Goal: Task Accomplishment & Management: Manage account settings

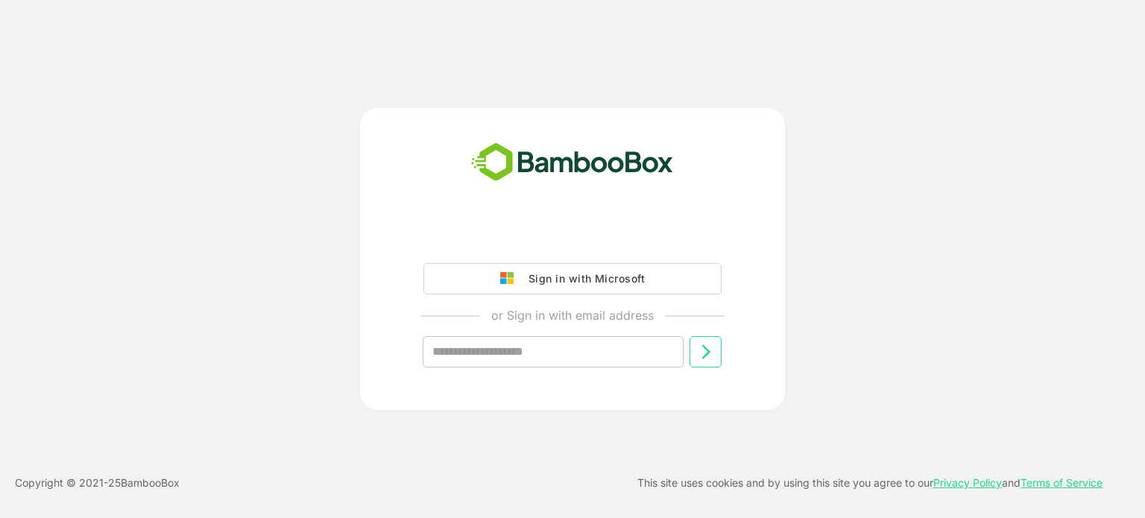
click at [274, 122] on div "Sign in with Microsoft or Sign in with email address ​" at bounding box center [573, 259] width 916 height 302
click at [281, 154] on div "Sign in with Microsoft or Sign in with email address ​" at bounding box center [573, 259] width 916 height 302
click at [281, 103] on div "Sign in with Microsoft or Sign in with email address ​ Copyright © 2021- 25 Bam…" at bounding box center [572, 259] width 1145 height 518
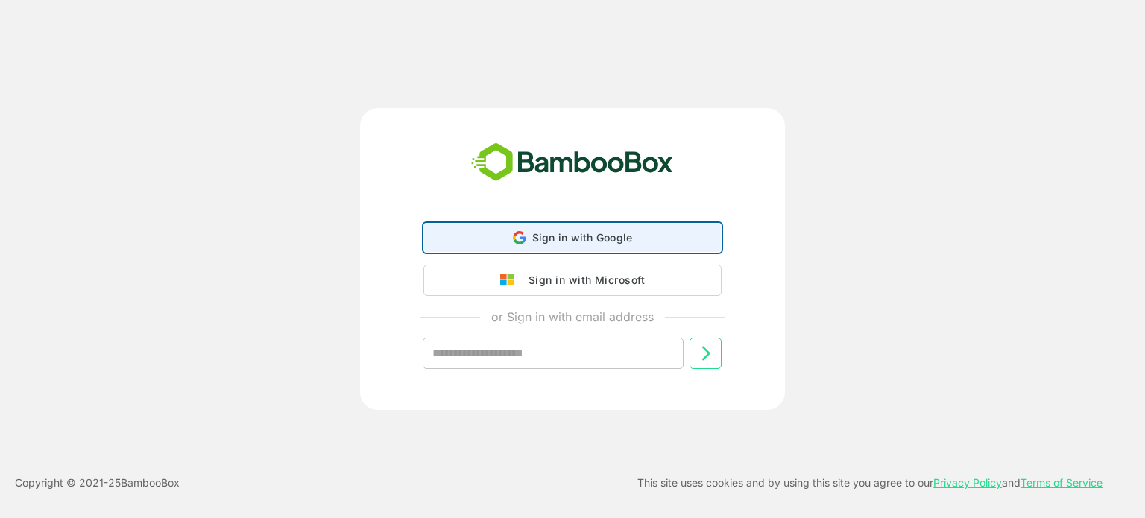
click at [549, 235] on span "Sign in with Google" at bounding box center [582, 237] width 101 height 13
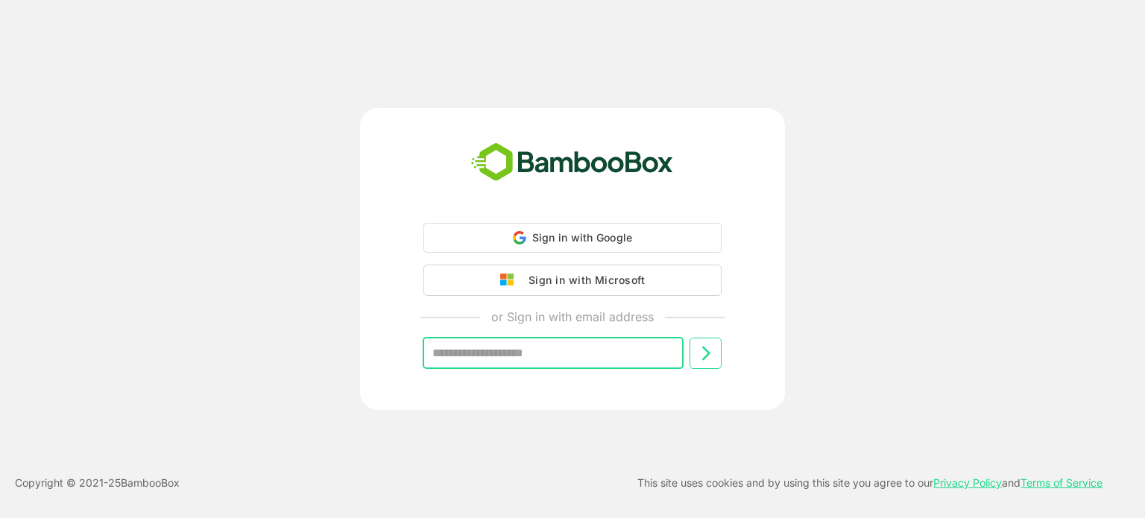
click at [530, 361] on input "text" at bounding box center [553, 353] width 261 height 31
type input "**********"
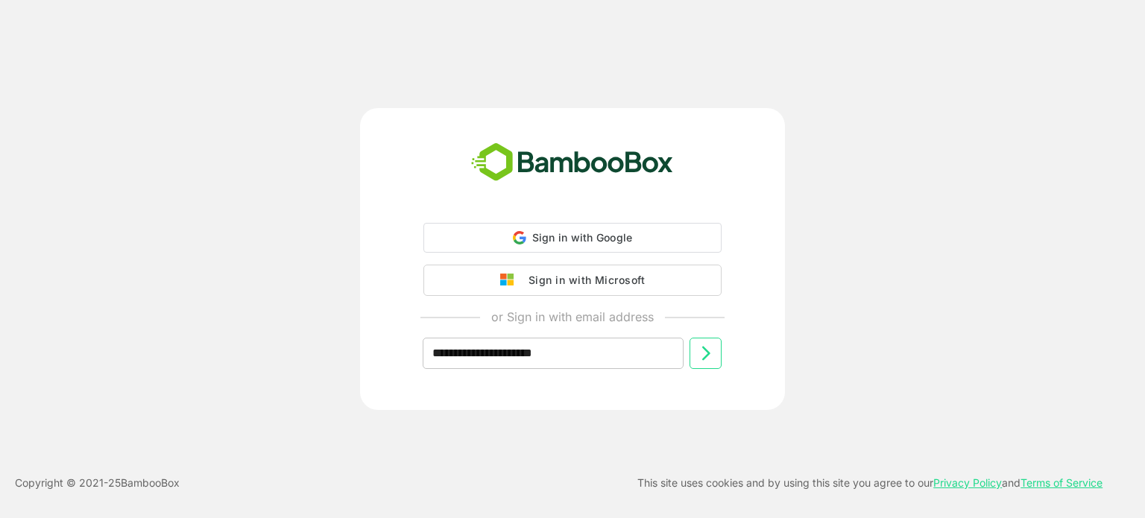
click at [698, 352] on icon at bounding box center [706, 353] width 18 height 18
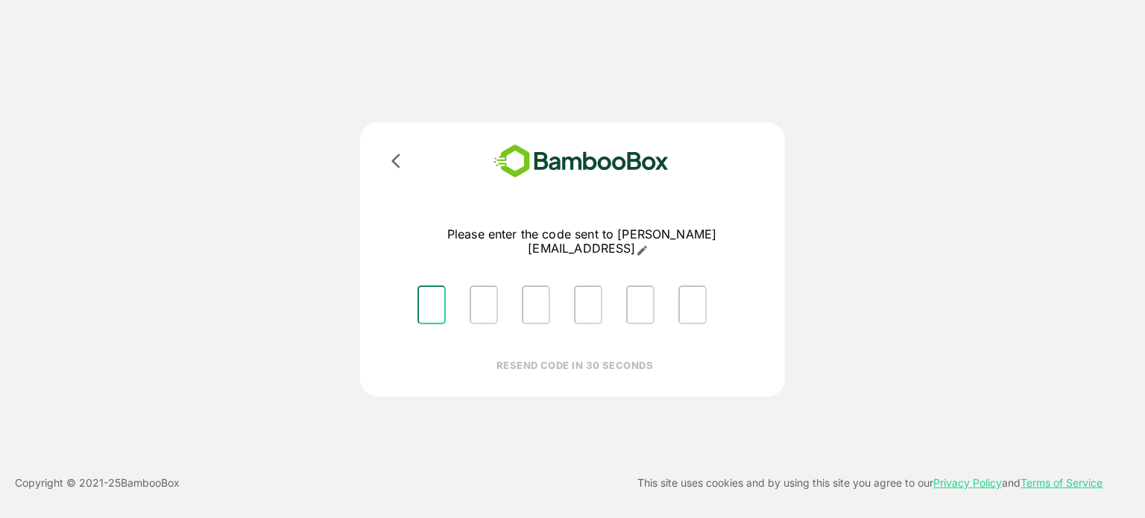
click at [435, 300] on input "Please enter OTP character 1" at bounding box center [431, 305] width 28 height 39
type input "*"
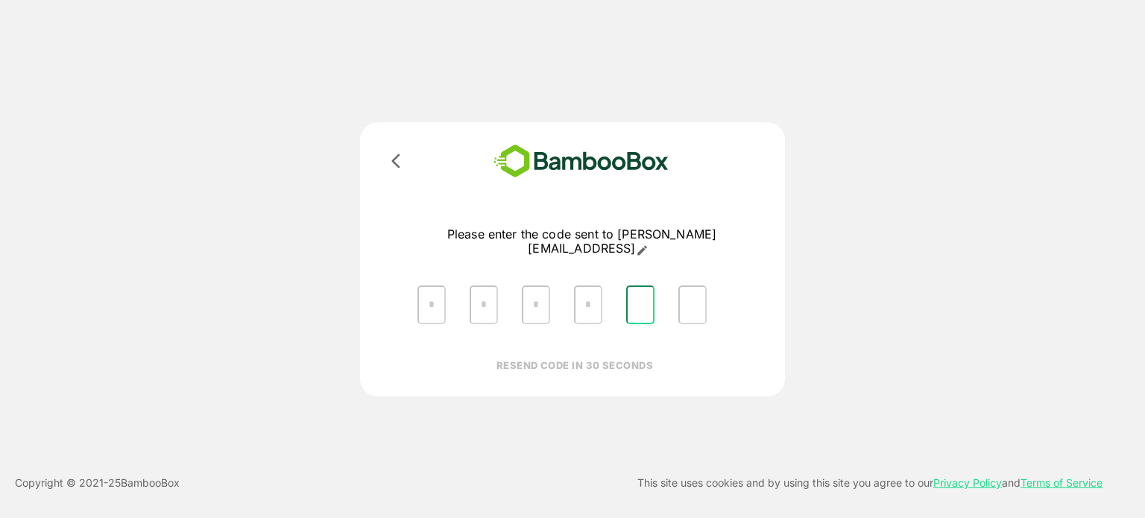
type input "*"
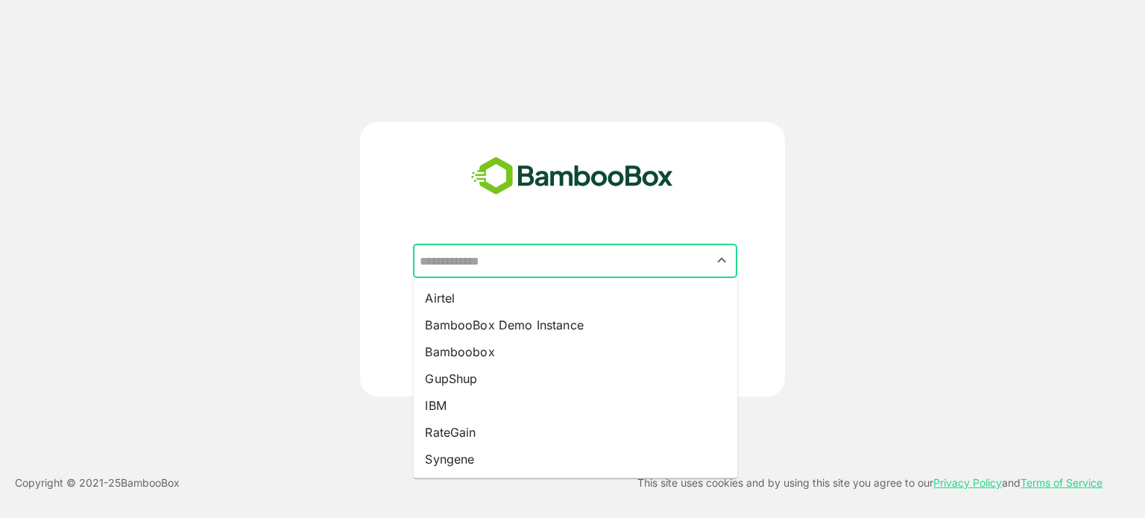
click at [555, 255] on input "text" at bounding box center [575, 261] width 318 height 28
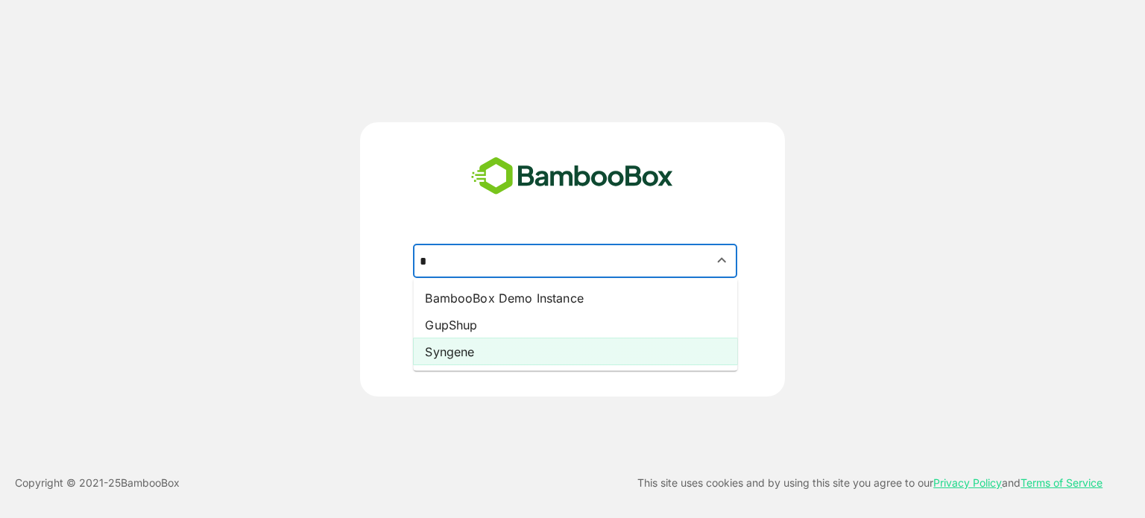
click at [486, 350] on li "Syngene" at bounding box center [575, 351] width 324 height 27
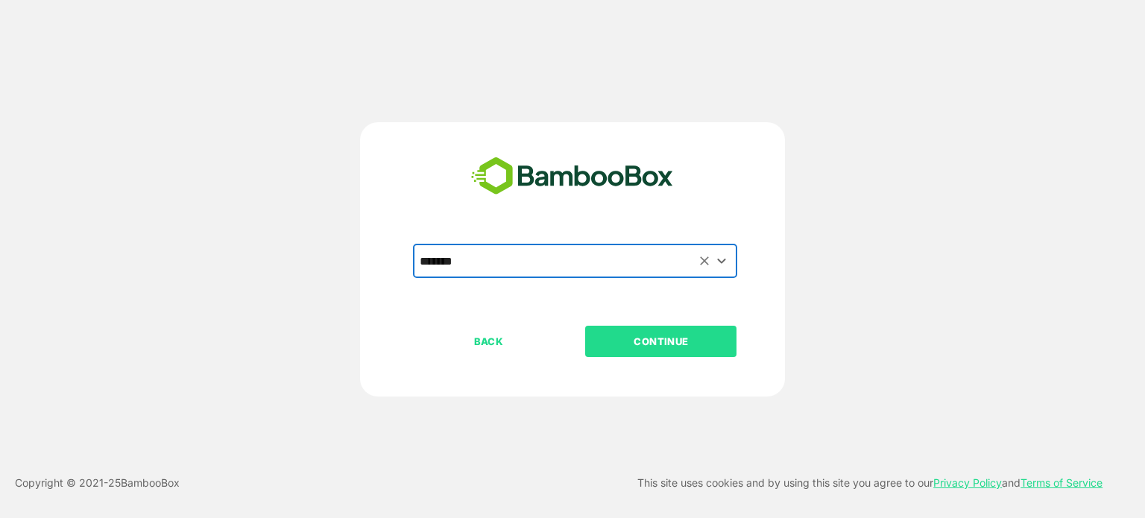
type input "*******"
click at [616, 338] on p "CONTINUE" at bounding box center [661, 341] width 149 height 16
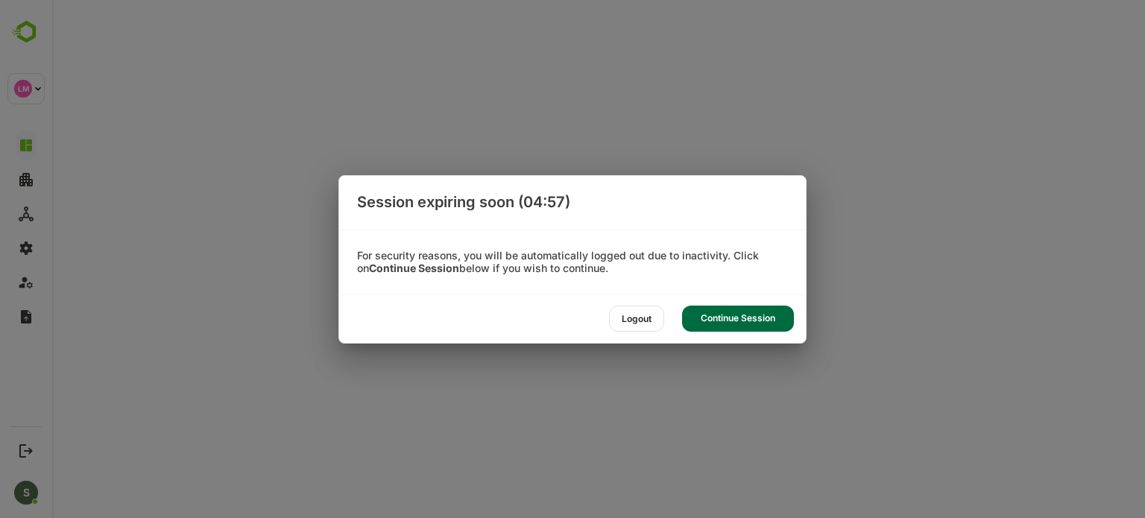
click at [742, 315] on div "Continue Session" at bounding box center [738, 319] width 112 height 26
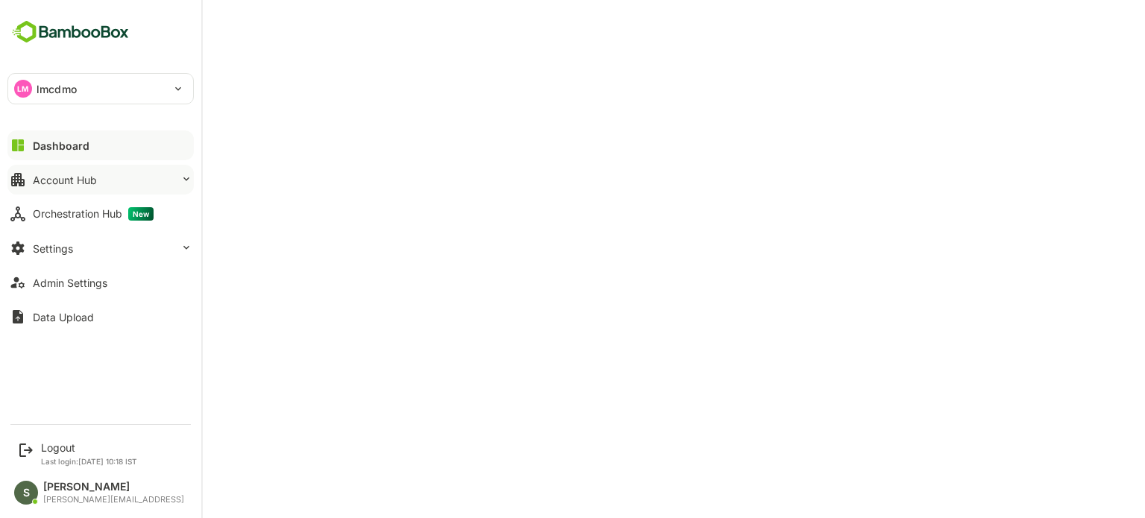
click at [95, 189] on button "Account Hub" at bounding box center [100, 180] width 186 height 30
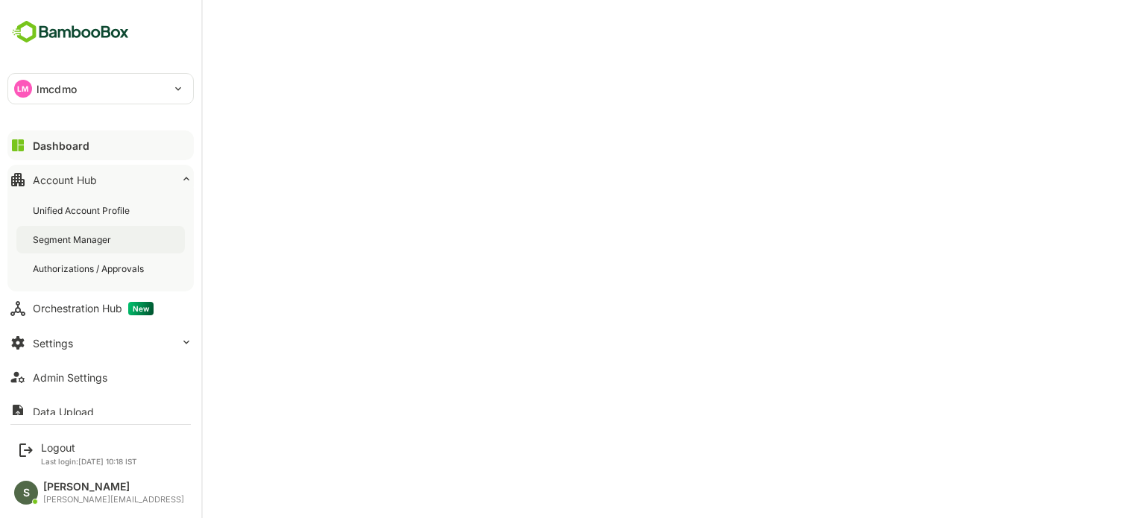
click at [89, 237] on div "Segment Manager" at bounding box center [73, 239] width 81 height 13
click at [89, 227] on div "Segment Manager" at bounding box center [100, 240] width 168 height 28
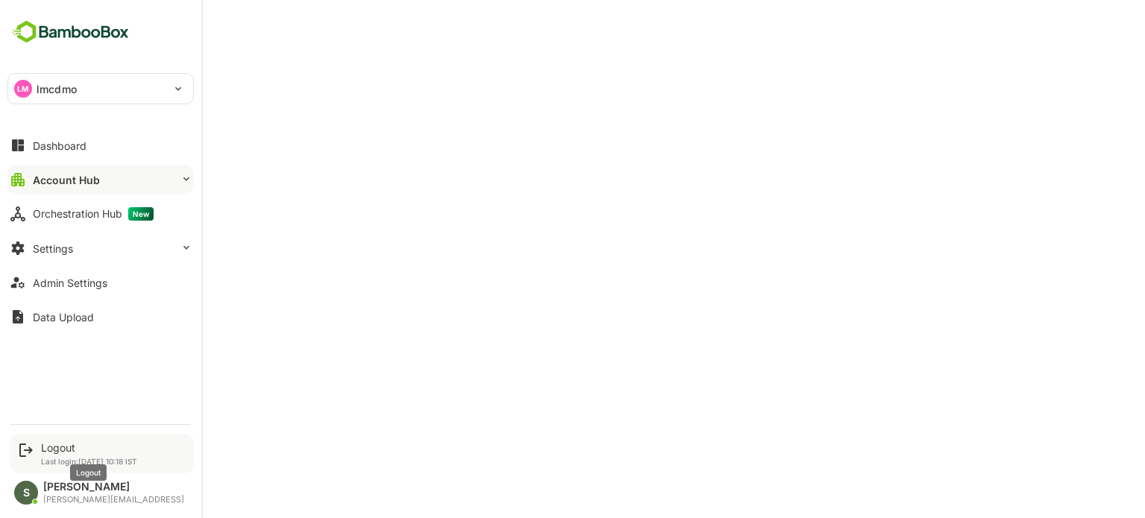
click at [54, 444] on div "Logout" at bounding box center [89, 447] width 96 height 13
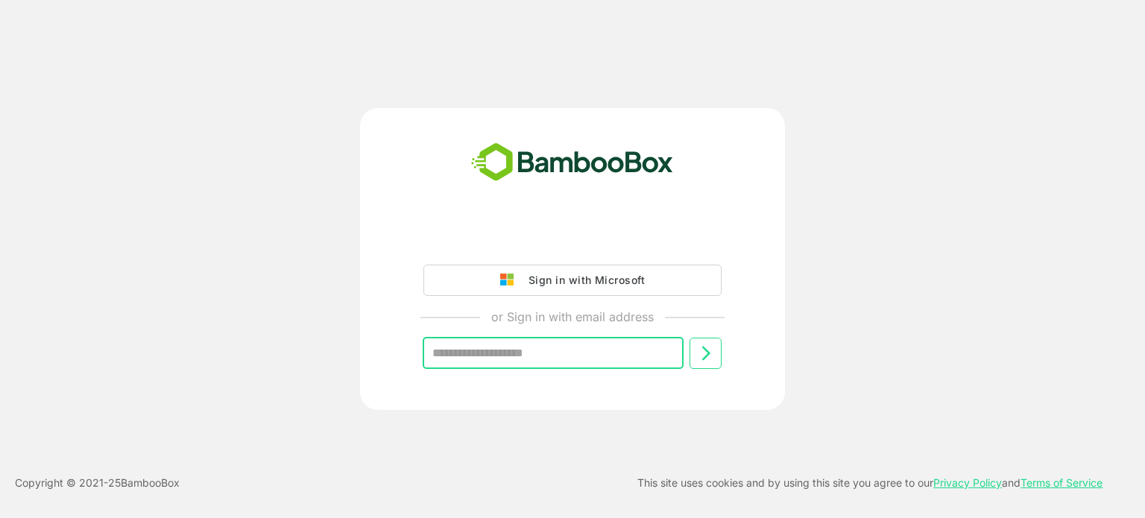
click at [514, 357] on input "text" at bounding box center [553, 353] width 261 height 31
type input "**********"
click at [698, 357] on icon at bounding box center [706, 353] width 18 height 18
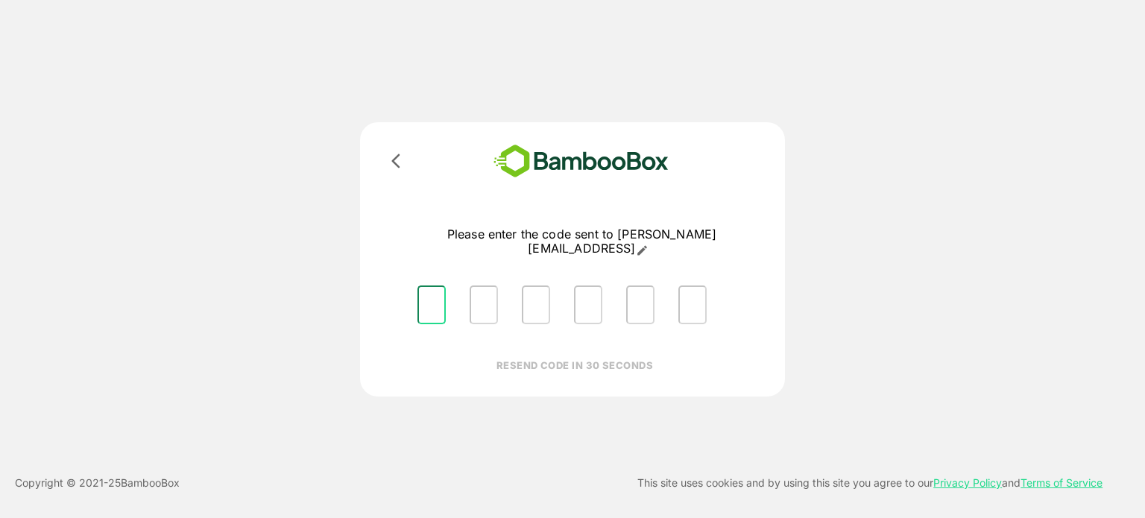
click at [433, 291] on input "Please enter OTP character 1" at bounding box center [431, 305] width 28 height 39
type input "*"
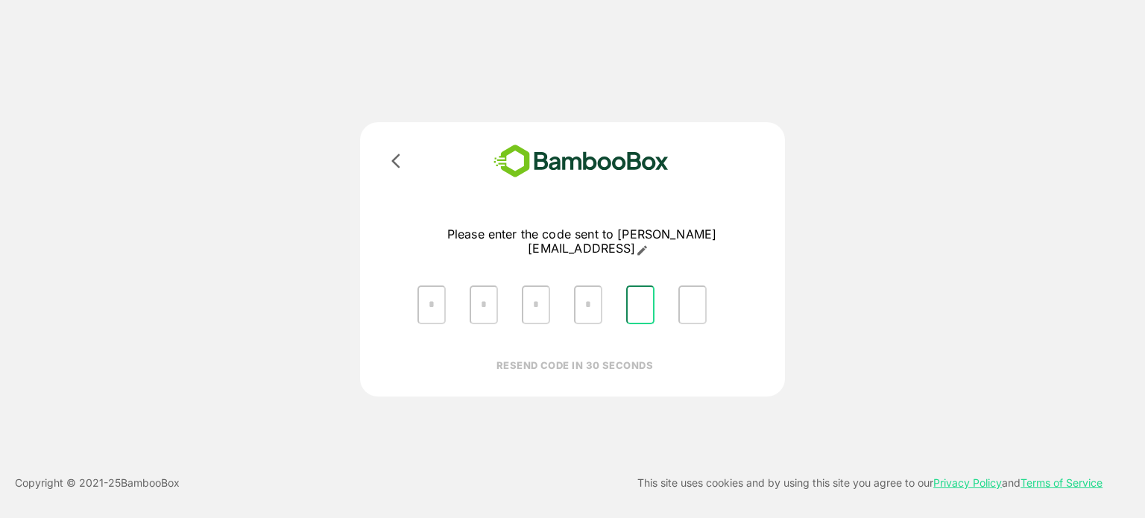
type input "*"
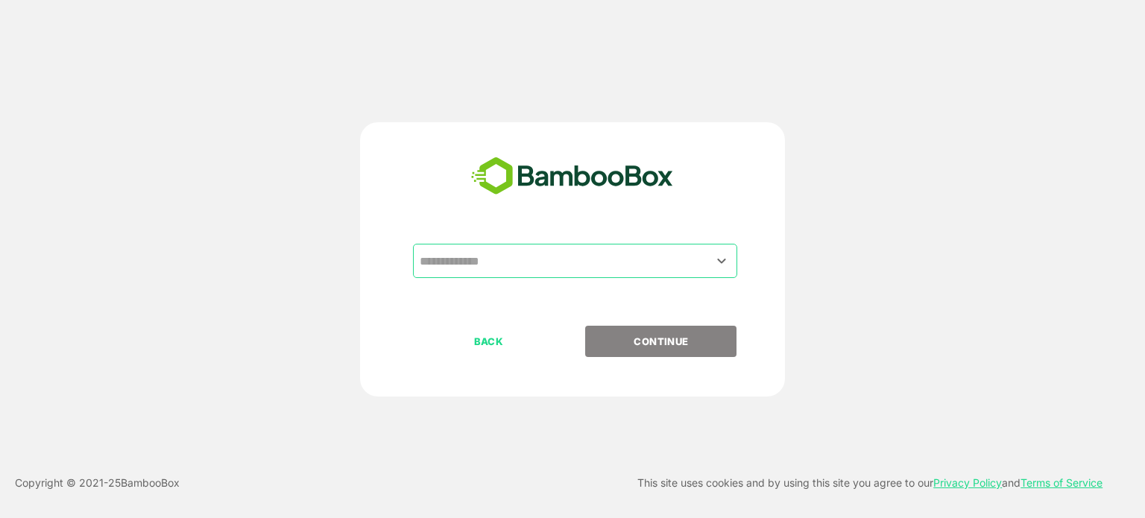
click at [520, 256] on input "text" at bounding box center [575, 261] width 318 height 28
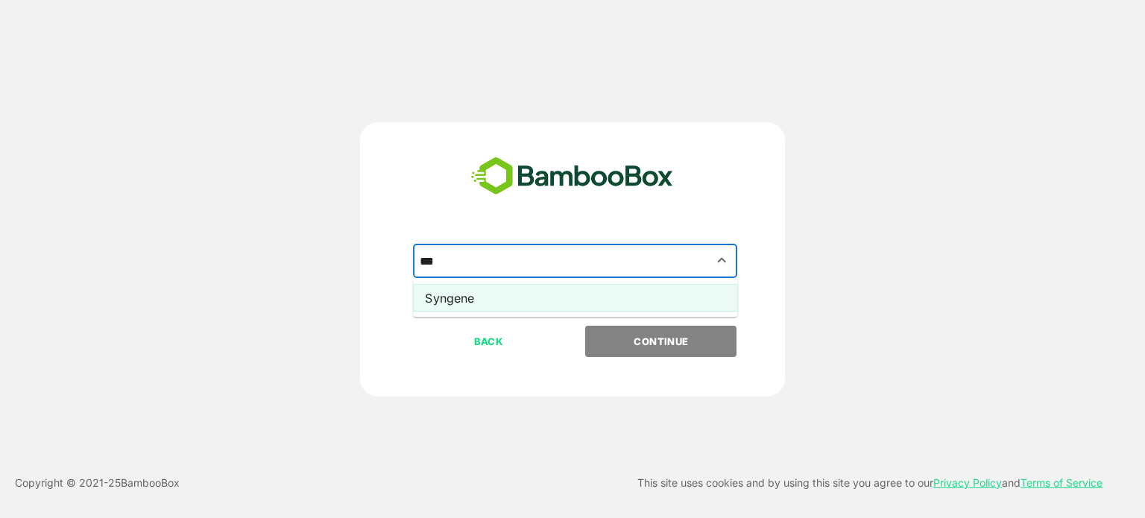
click at [482, 302] on li "Syngene" at bounding box center [575, 298] width 324 height 27
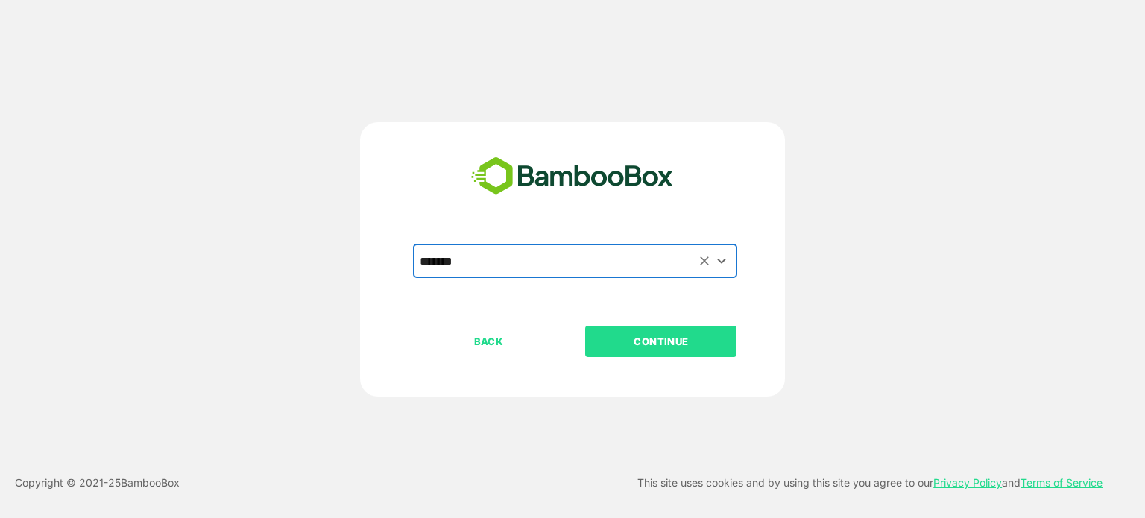
type input "*******"
click at [647, 354] on button "CONTINUE" at bounding box center [660, 341] width 151 height 31
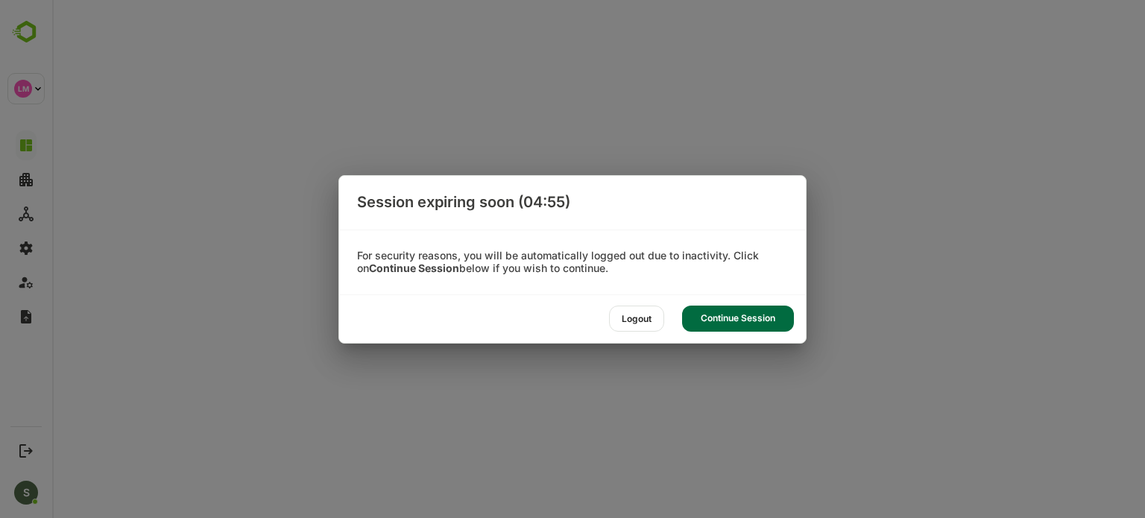
click at [719, 330] on div "Continue Session" at bounding box center [738, 319] width 112 height 26
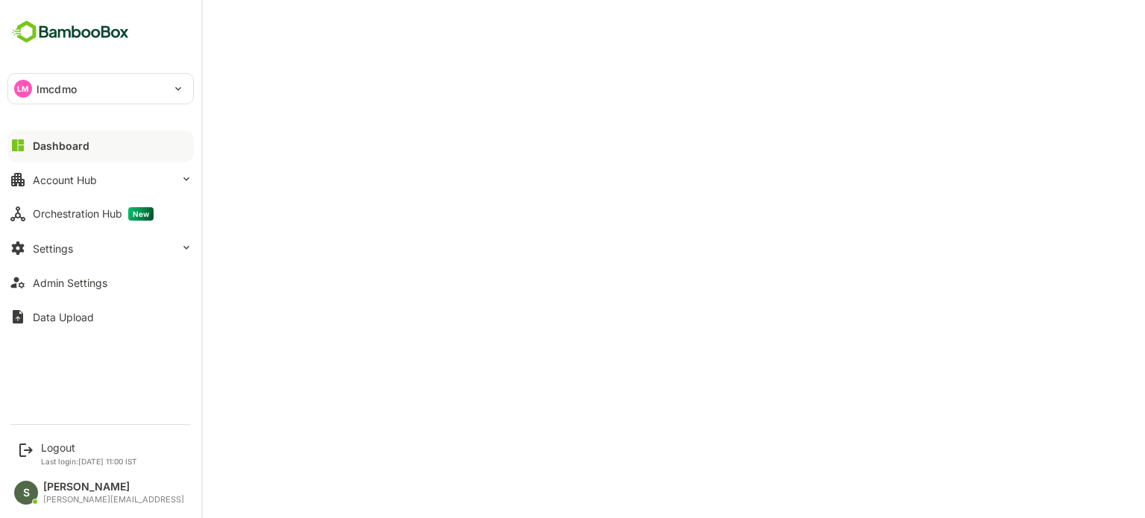
click at [101, 82] on div "LM lmcdmo" at bounding box center [91, 89] width 167 height 30
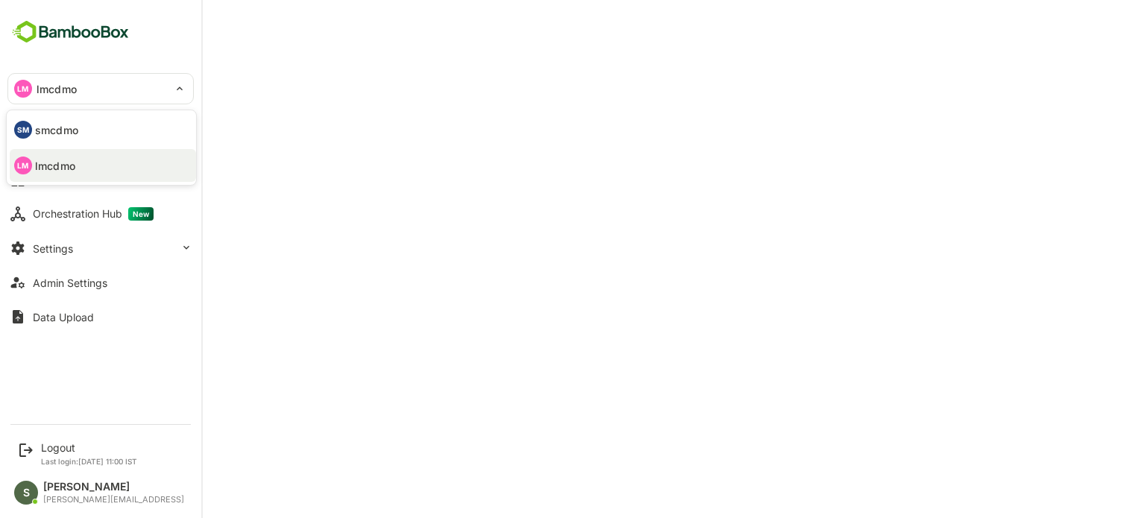
click at [110, 175] on li "LM lmcdmo" at bounding box center [103, 165] width 186 height 33
click at [104, 166] on button "Account Hub" at bounding box center [100, 180] width 186 height 30
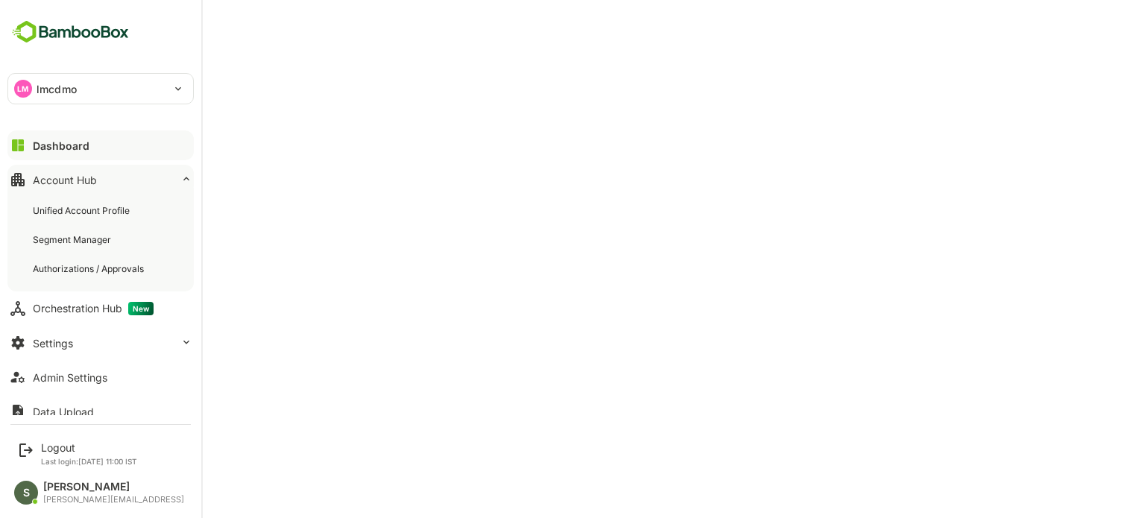
click at [104, 166] on button "Account Hub" at bounding box center [100, 180] width 186 height 30
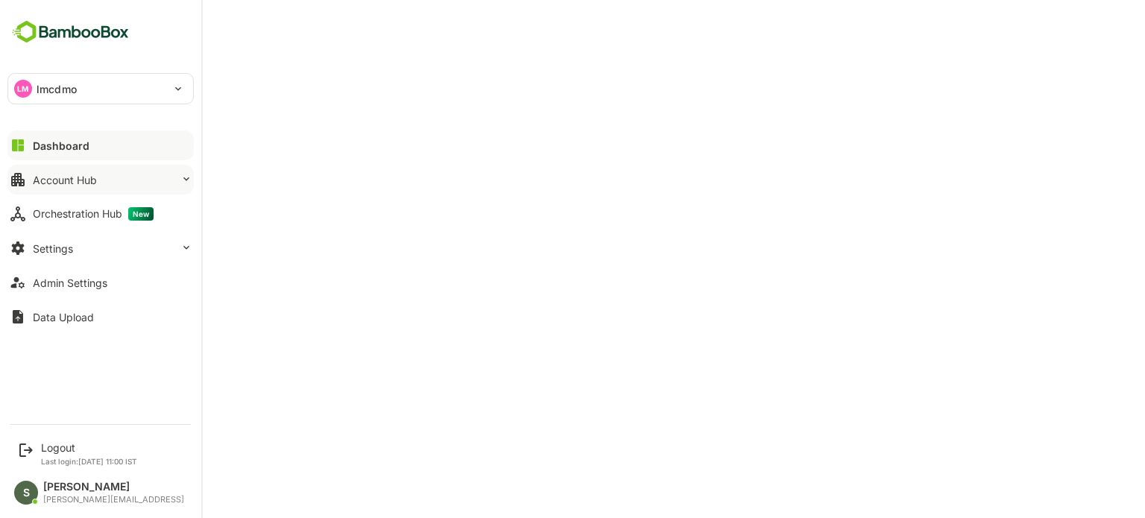
click at [75, 180] on div "Account Hub" at bounding box center [65, 180] width 64 height 13
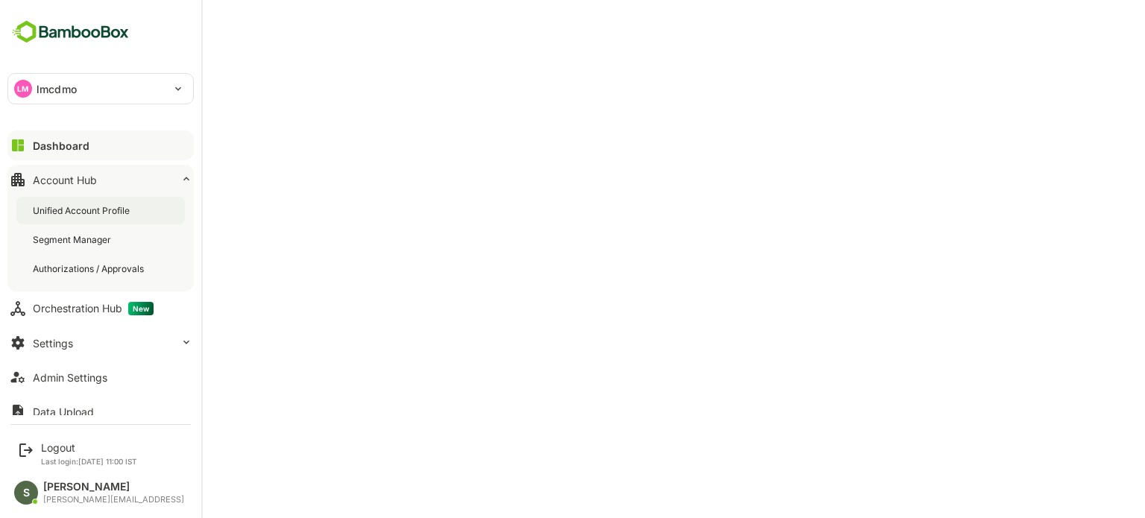
click at [97, 202] on div "Unified Account Profile" at bounding box center [100, 211] width 168 height 28
click at [86, 145] on div "Dashboard" at bounding box center [60, 145] width 54 height 13
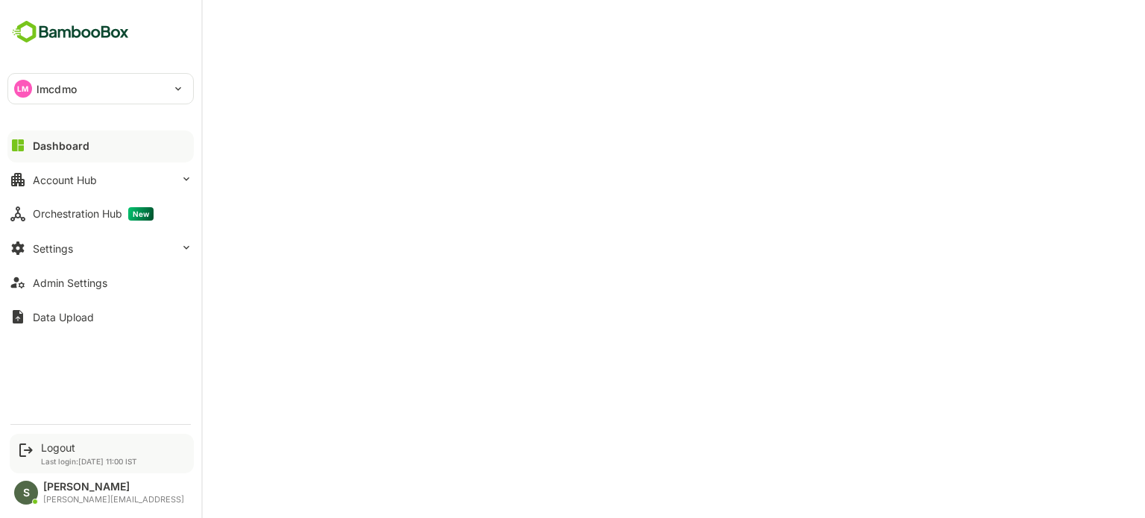
click at [78, 458] on p "Last login: Aug 12 11:00 IST" at bounding box center [89, 461] width 96 height 9
click at [57, 447] on div "Logout" at bounding box center [89, 447] width 96 height 13
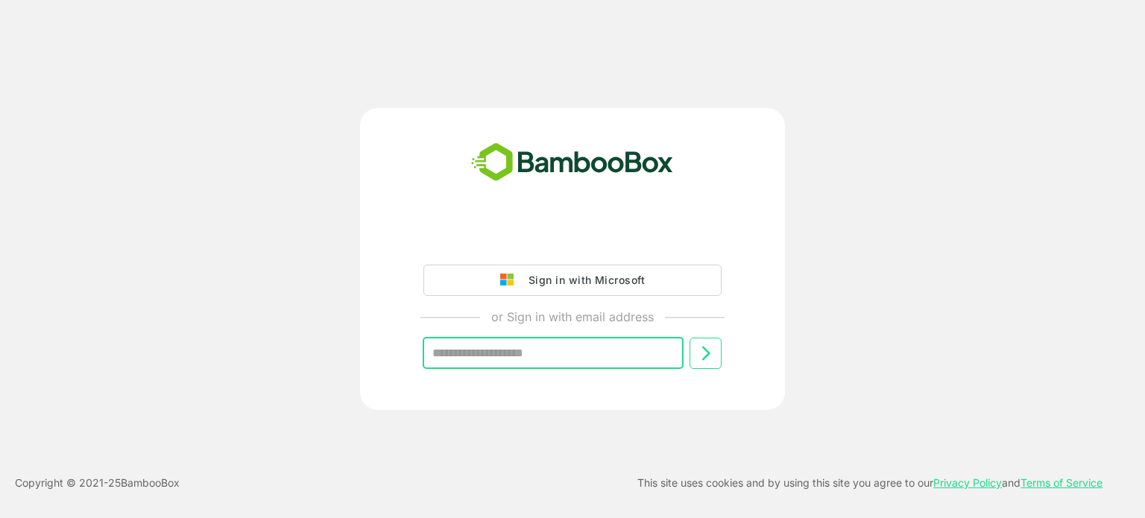
click at [552, 349] on input "text" at bounding box center [553, 353] width 261 height 31
type input "**********"
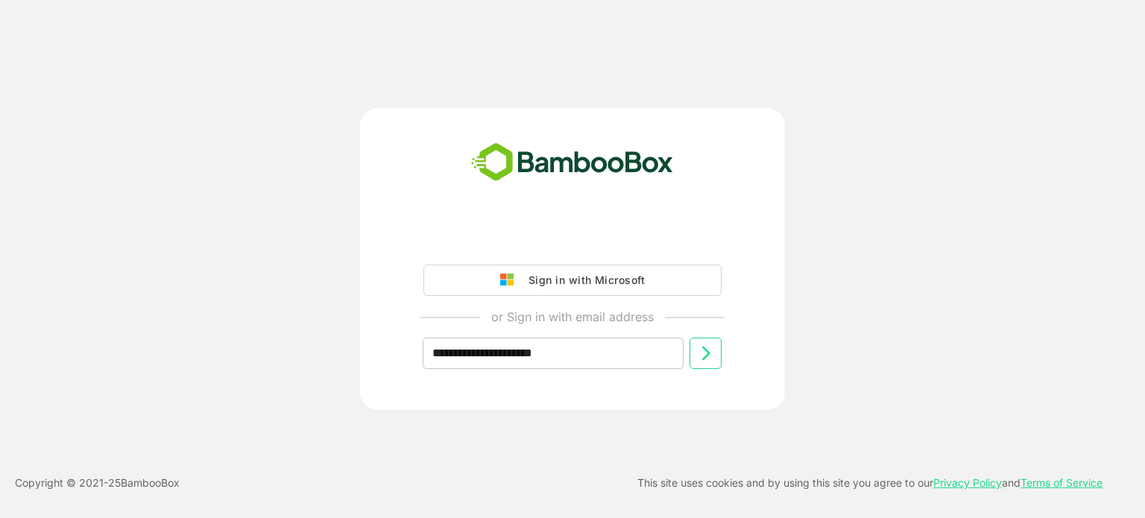
click at [700, 360] on icon at bounding box center [706, 353] width 18 height 18
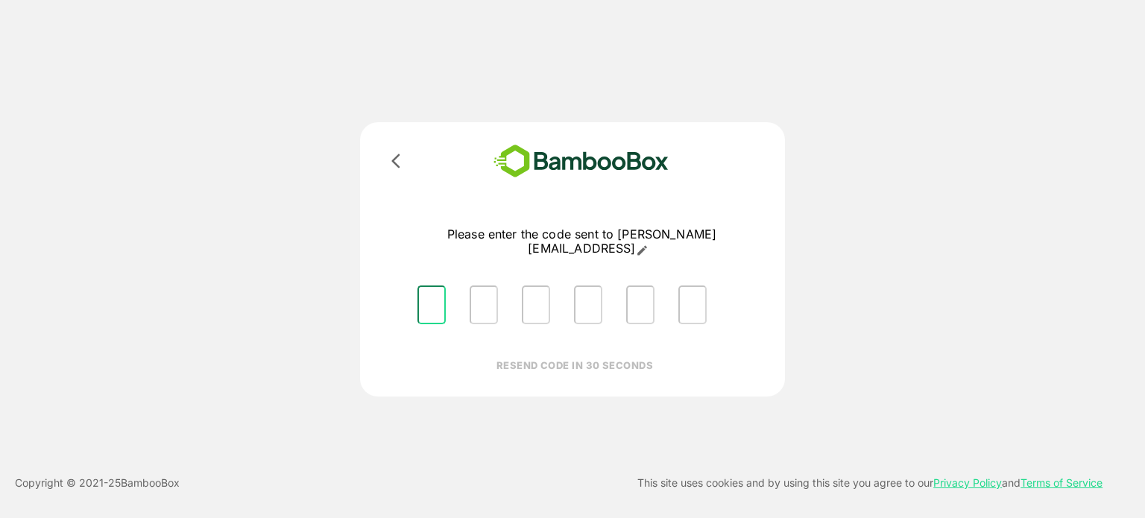
click at [432, 286] on input "Please enter OTP character 1" at bounding box center [431, 305] width 28 height 39
type input "*"
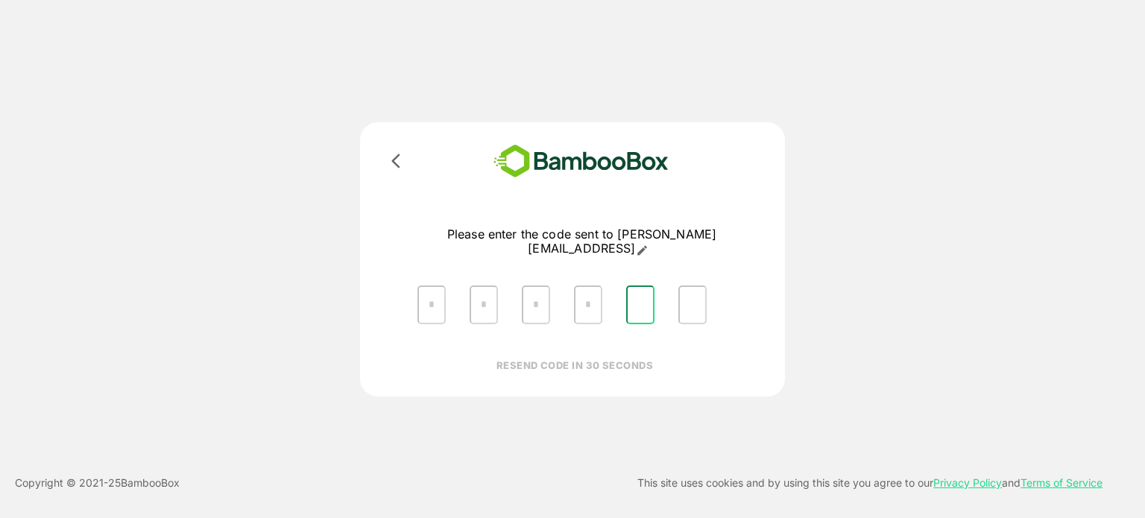
type input "*"
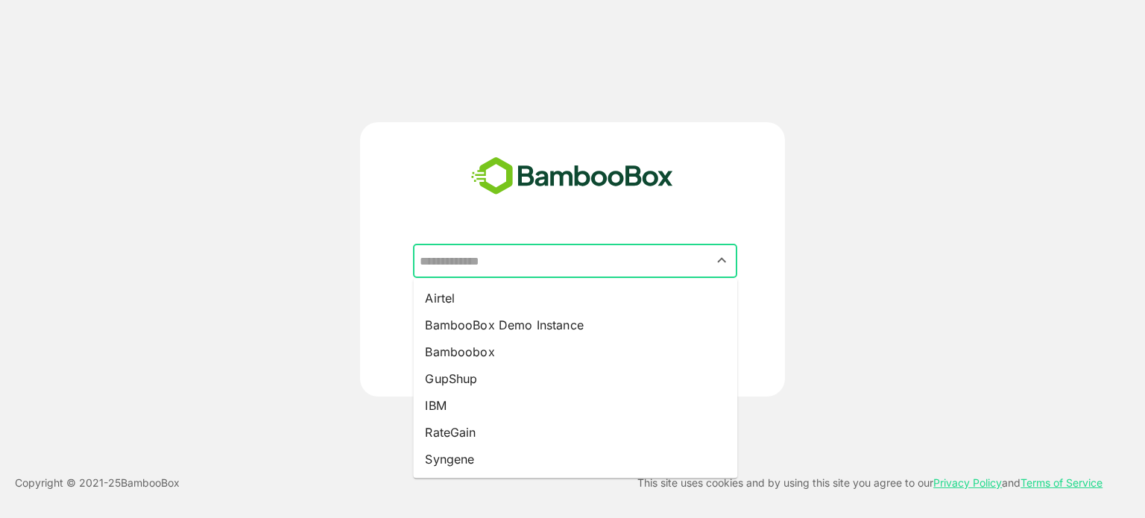
click at [569, 257] on input "text" at bounding box center [575, 261] width 318 height 28
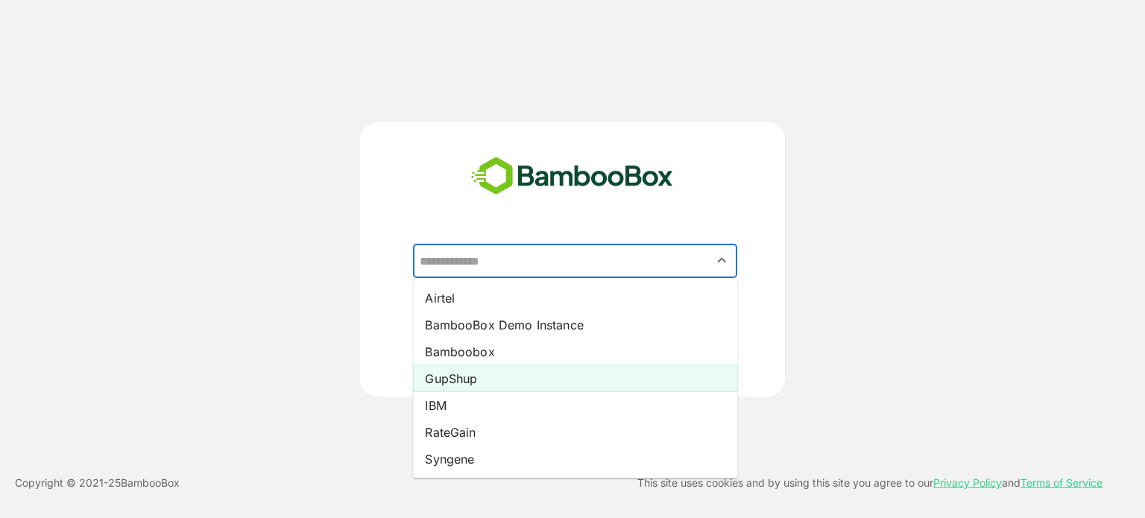
click at [512, 376] on li "GupShup" at bounding box center [575, 378] width 324 height 27
type input "*******"
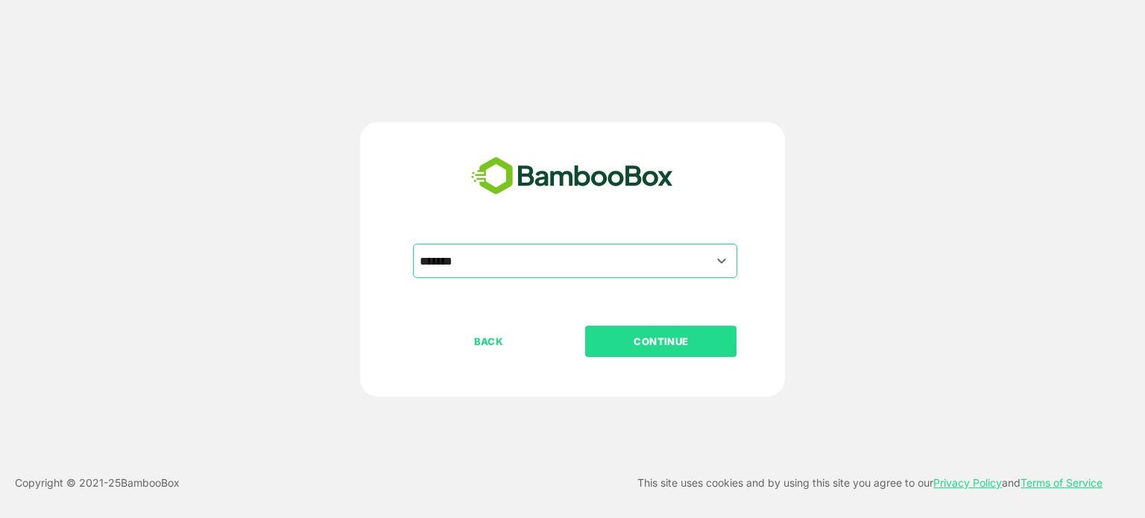
click at [647, 341] on p "CONTINUE" at bounding box center [661, 341] width 149 height 16
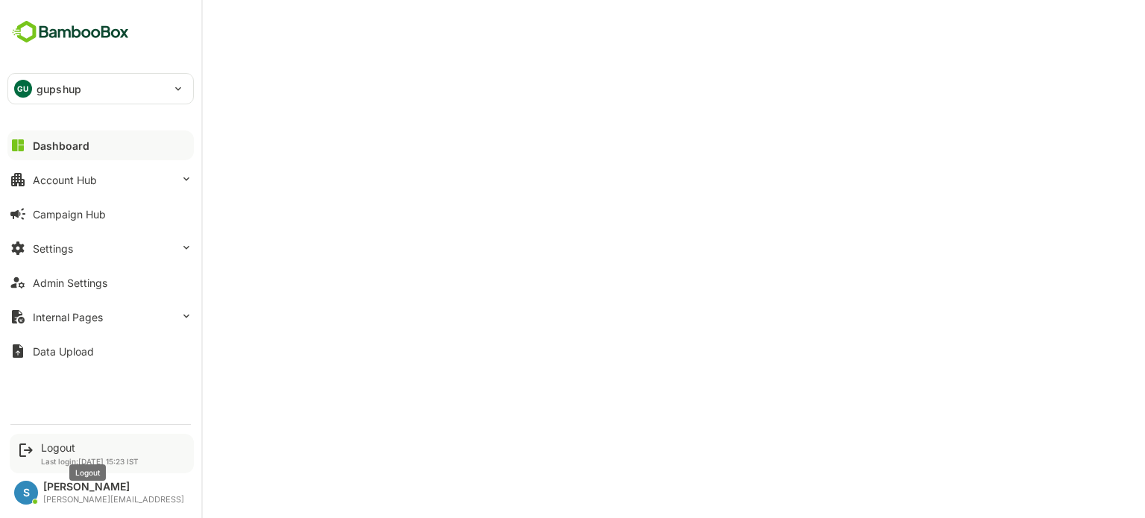
click at [58, 447] on div "Logout" at bounding box center [90, 447] width 98 height 13
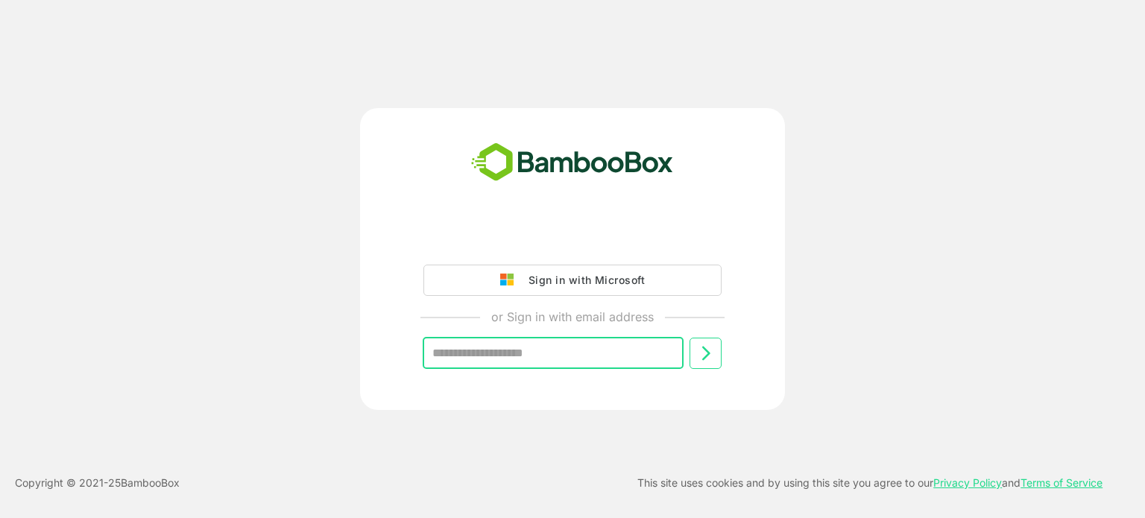
click at [590, 356] on input "text" at bounding box center [553, 353] width 261 height 31
type input "**********"
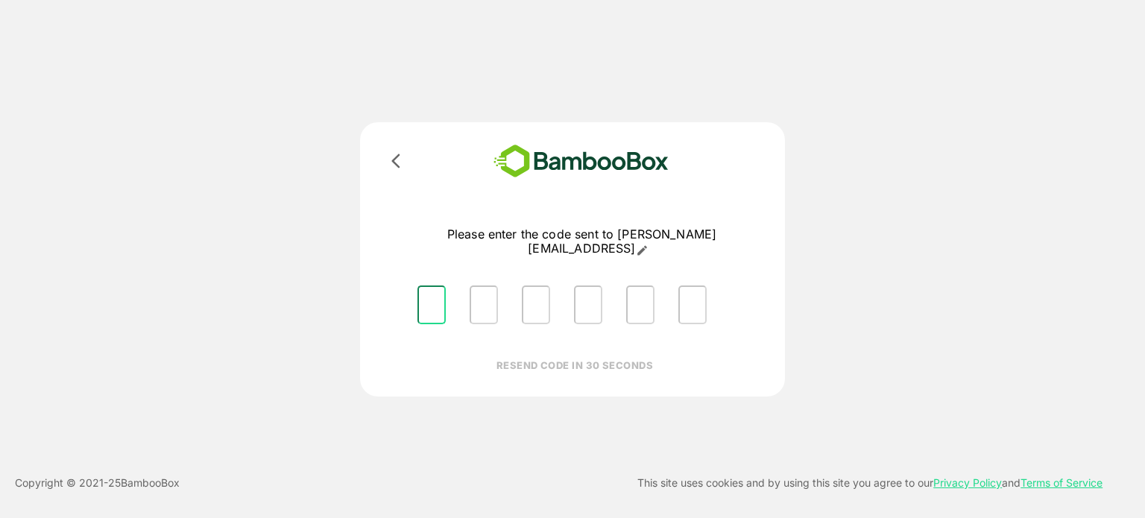
click at [423, 290] on input "Please enter OTP character 1" at bounding box center [431, 305] width 28 height 39
type input "*"
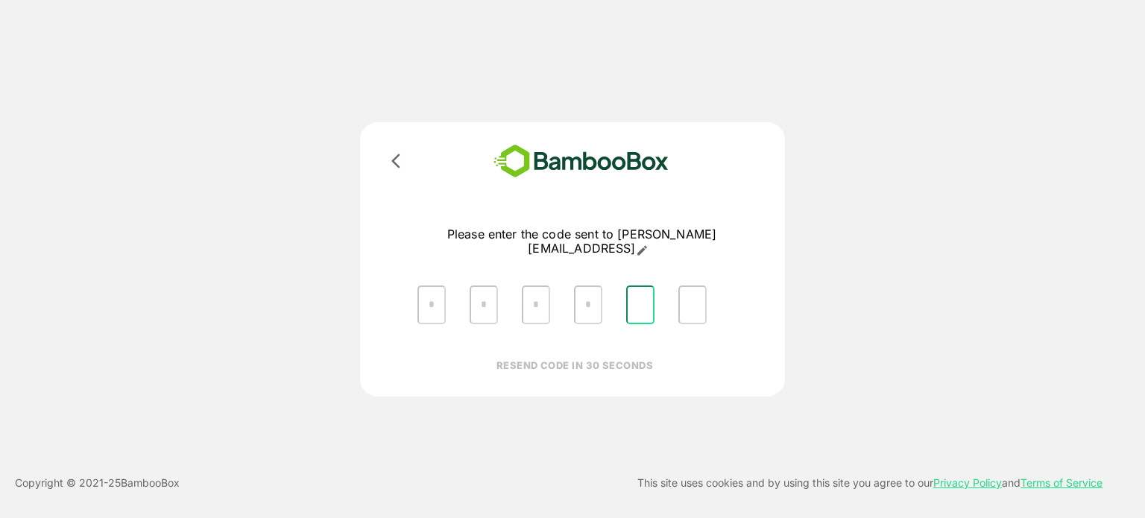
type input "*"
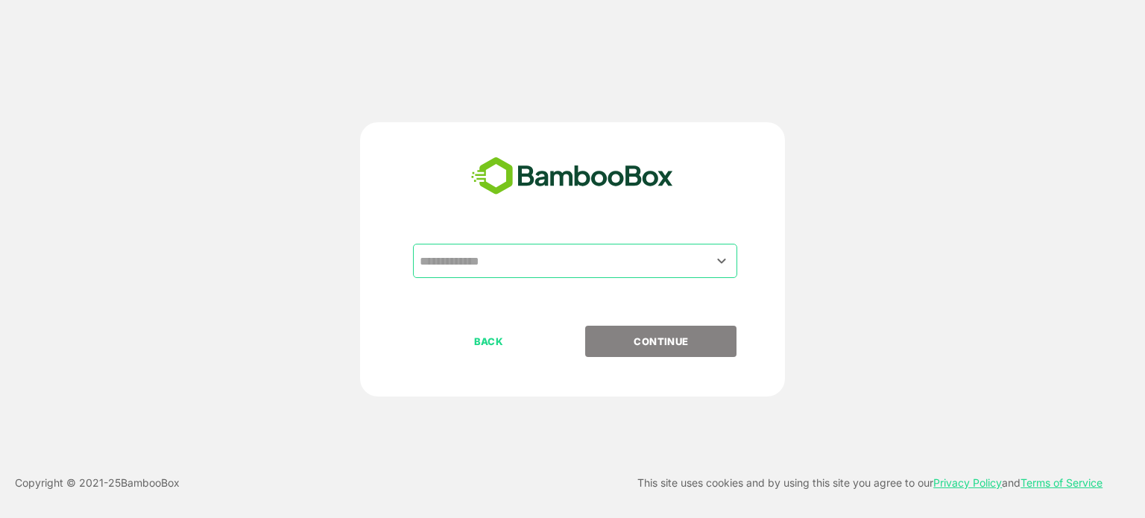
click at [595, 247] on input "text" at bounding box center [575, 261] width 318 height 28
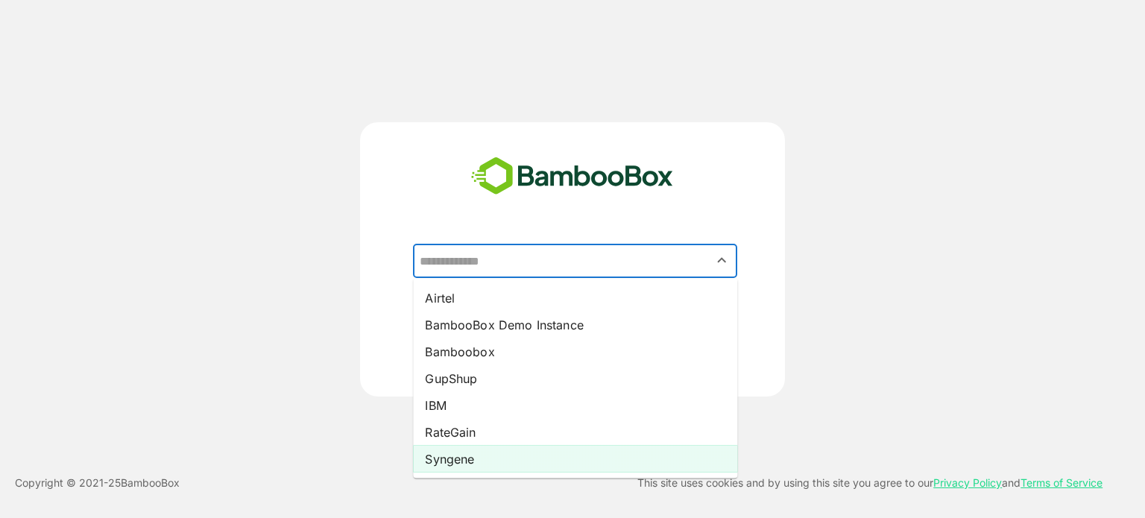
click at [491, 455] on li "Syngene" at bounding box center [575, 459] width 324 height 27
type input "*******"
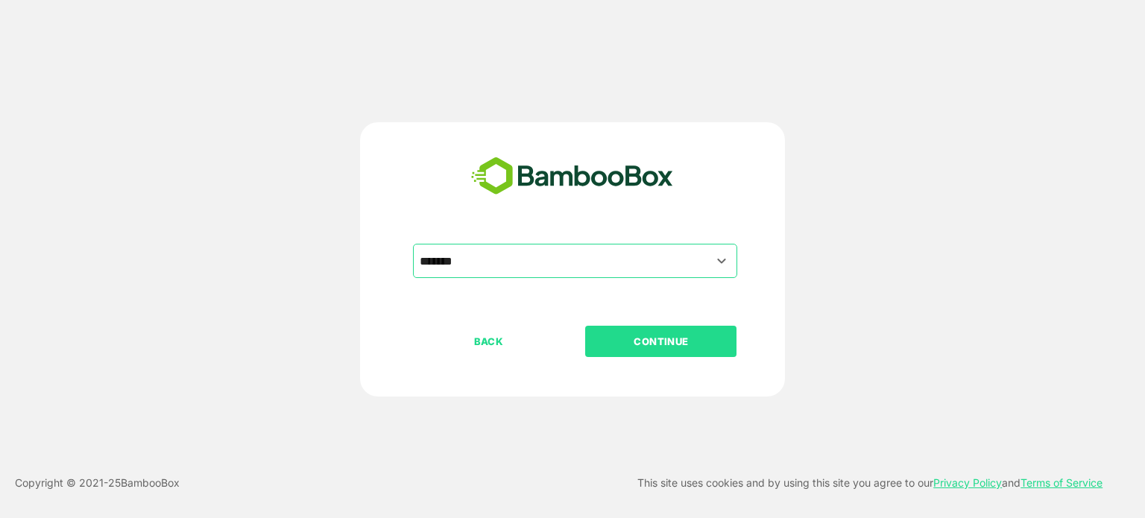
click at [653, 347] on p "CONTINUE" at bounding box center [661, 341] width 149 height 16
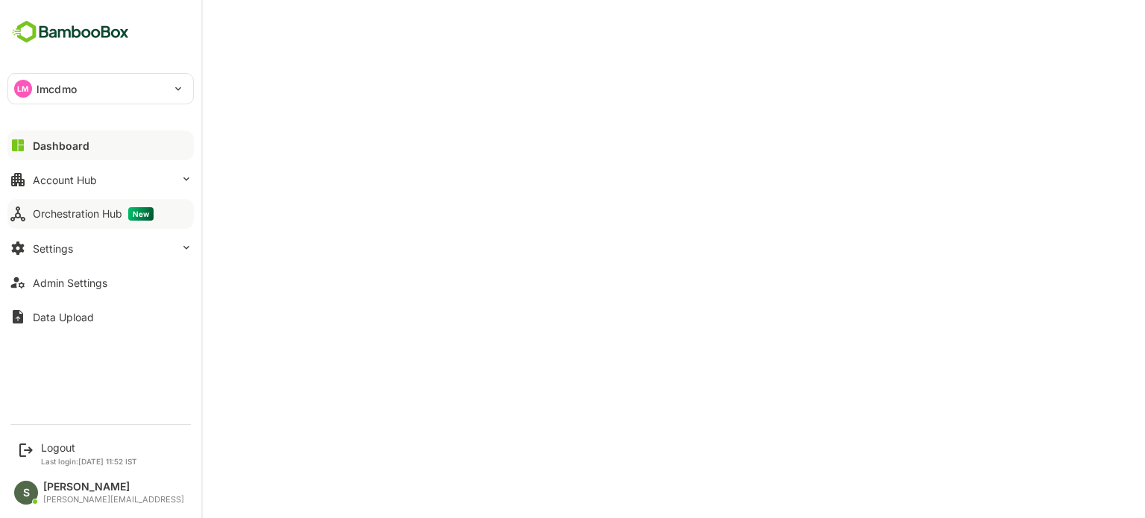
click at [103, 213] on div "Orchestration Hub New" at bounding box center [93, 213] width 121 height 13
click at [63, 171] on button "Account Hub" at bounding box center [100, 180] width 186 height 30
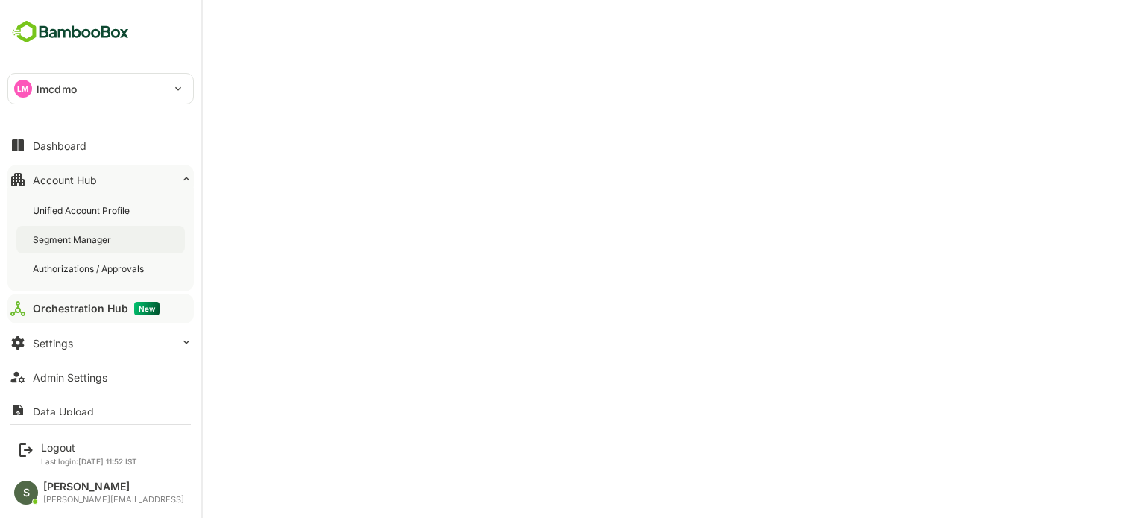
click at [78, 231] on div "Segment Manager" at bounding box center [100, 240] width 168 height 28
click at [96, 232] on div "Segment Manager" at bounding box center [100, 240] width 168 height 28
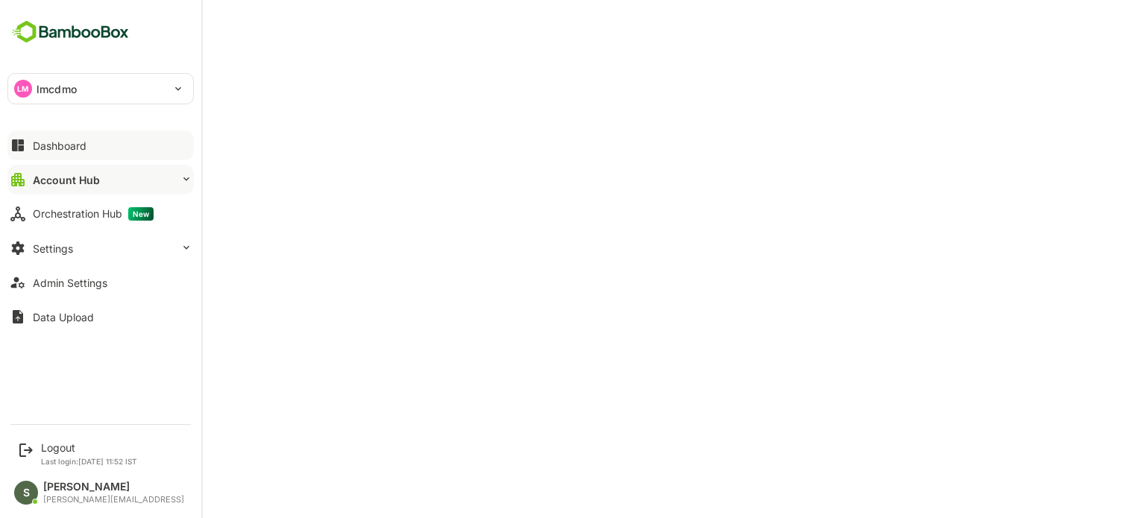
click at [83, 144] on div "Dashboard" at bounding box center [60, 145] width 54 height 13
click at [86, 244] on button "Settings" at bounding box center [100, 248] width 186 height 30
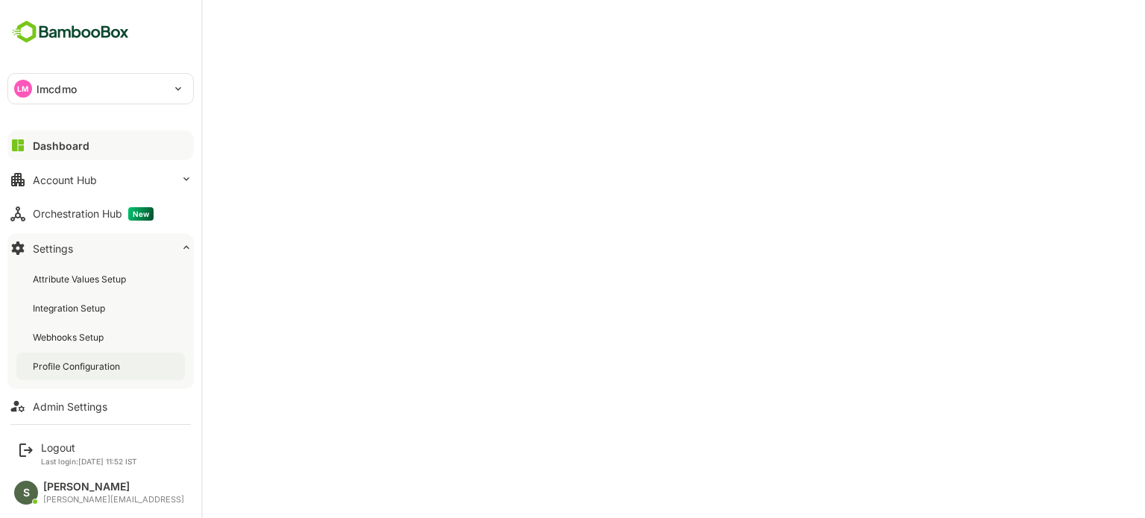
click at [104, 363] on div "Profile Configuration" at bounding box center [78, 366] width 90 height 13
click at [99, 146] on button "Dashboard" at bounding box center [100, 145] width 186 height 30
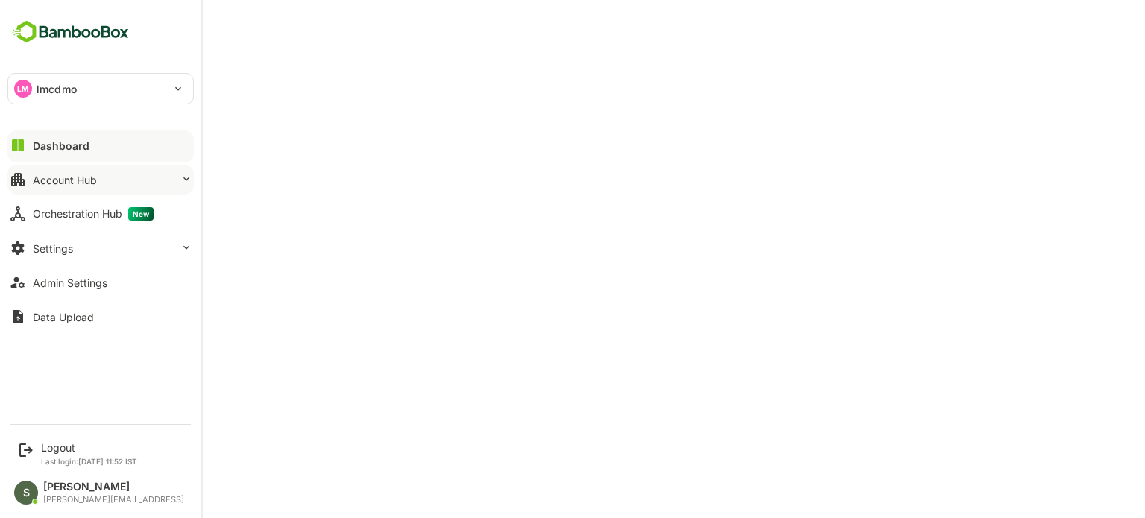
click at [89, 176] on div "Account Hub" at bounding box center [65, 180] width 64 height 13
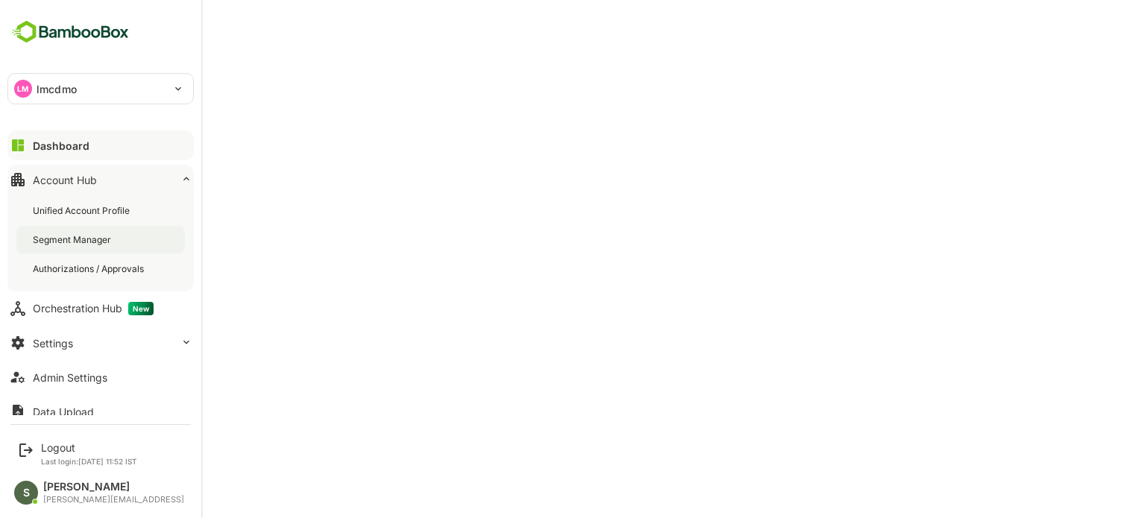
click at [89, 230] on div "Segment Manager" at bounding box center [100, 240] width 168 height 28
click at [86, 148] on div "Dashboard" at bounding box center [60, 145] width 54 height 13
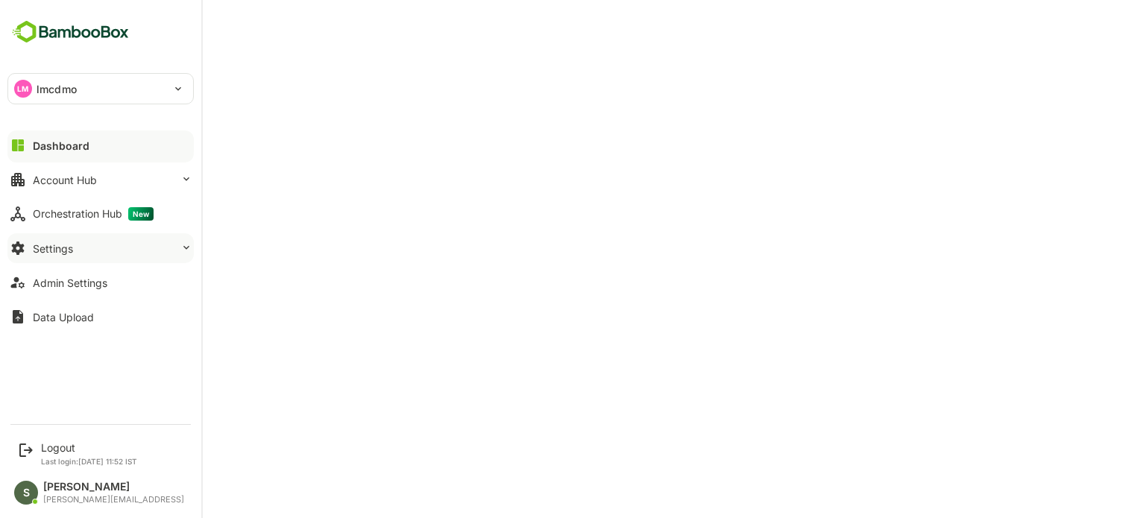
click at [83, 253] on button "Settings" at bounding box center [100, 248] width 186 height 30
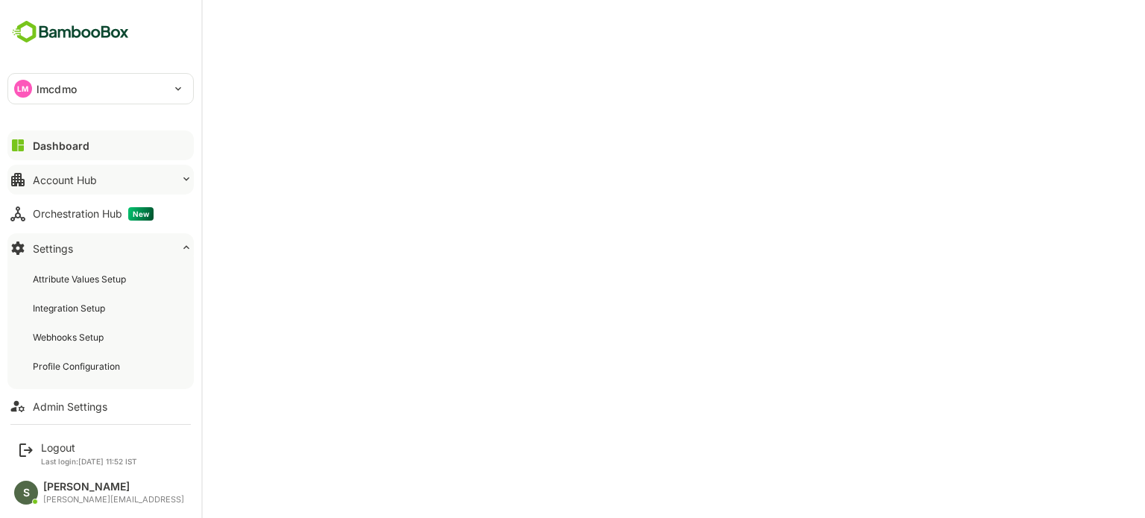
click at [75, 187] on button "Account Hub" at bounding box center [100, 180] width 186 height 30
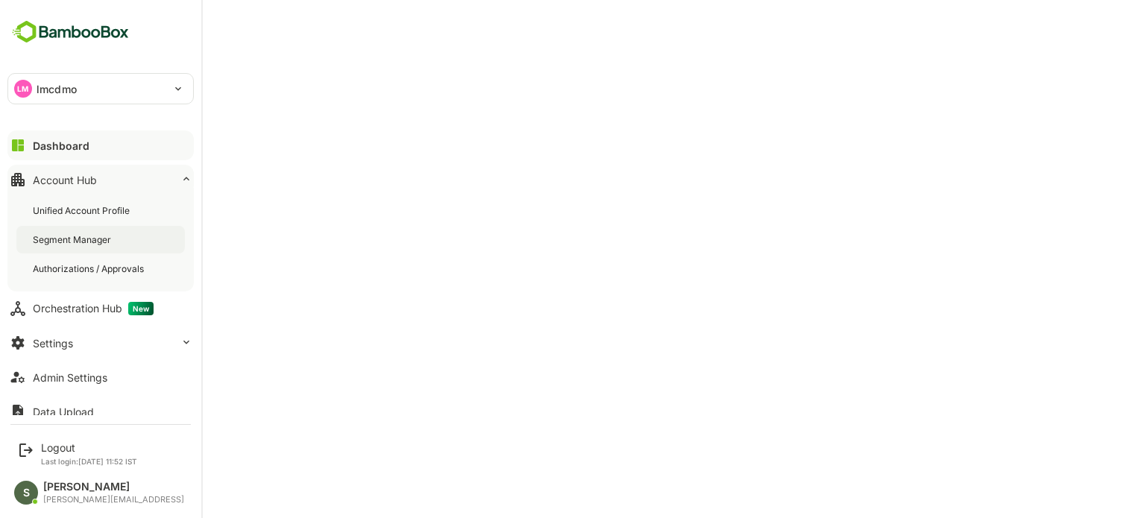
click at [101, 237] on div "Segment Manager" at bounding box center [73, 239] width 81 height 13
click at [69, 337] on div "Settings" at bounding box center [53, 343] width 40 height 13
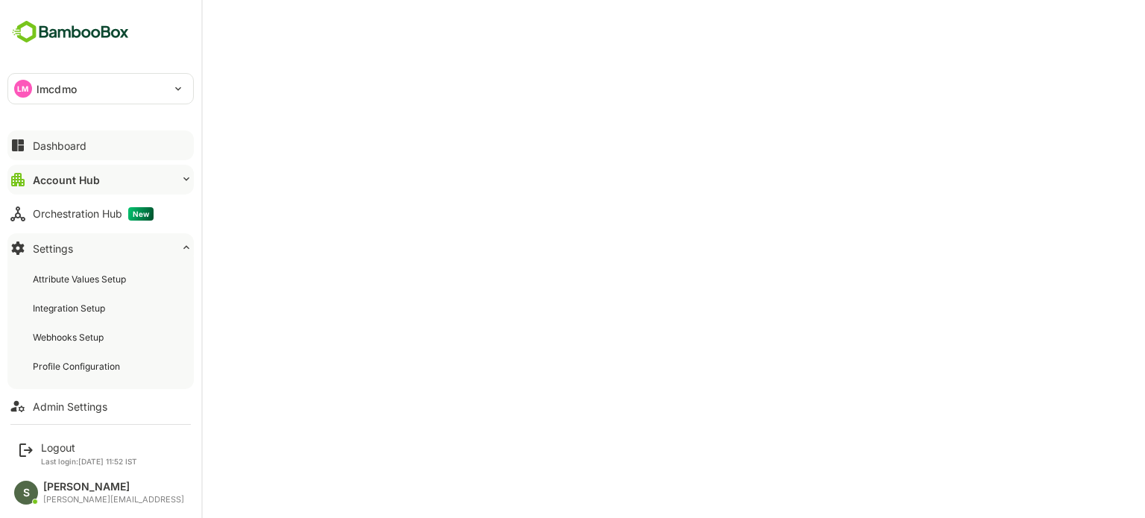
click at [100, 174] on button "Account Hub" at bounding box center [100, 180] width 186 height 30
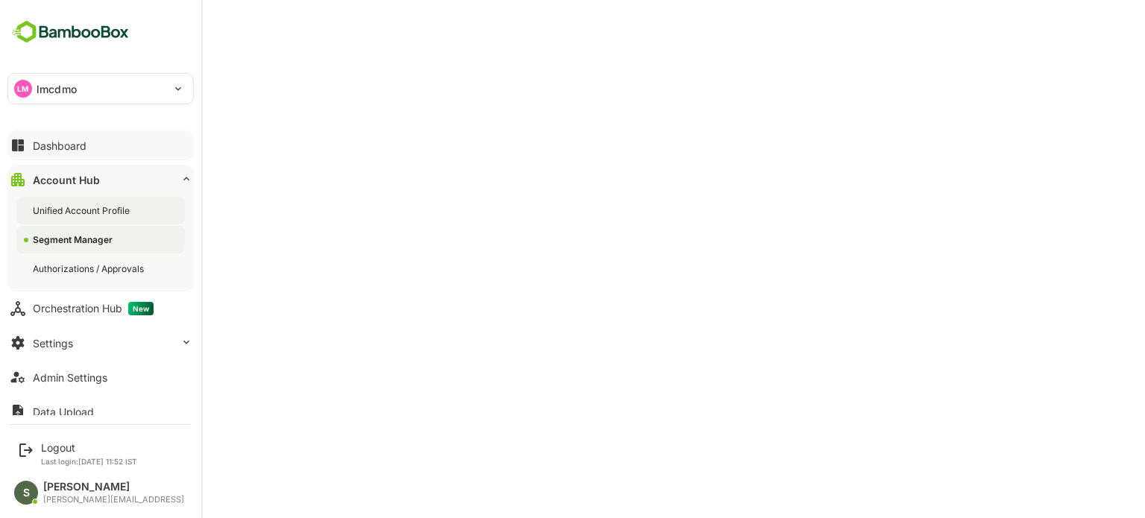
click at [107, 199] on div "Unified Account Profile" at bounding box center [100, 211] width 168 height 28
click at [72, 146] on div "Dashboard" at bounding box center [60, 145] width 54 height 13
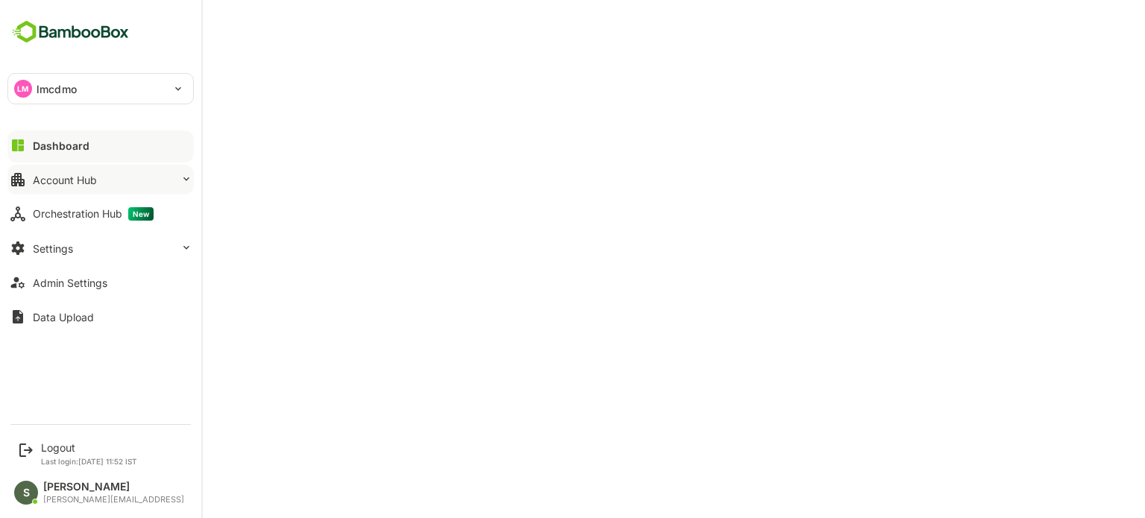
click at [81, 169] on button "Account Hub" at bounding box center [100, 180] width 186 height 30
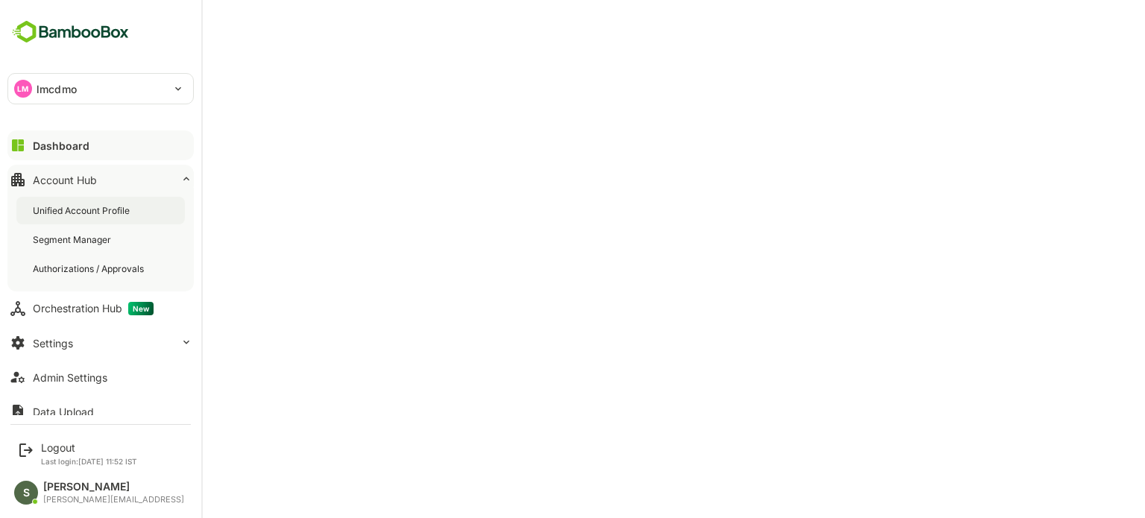
click at [101, 217] on div "Unified Account Profile" at bounding box center [100, 211] width 168 height 28
click at [79, 140] on div "Dashboard" at bounding box center [60, 145] width 54 height 13
